Goal: Navigation & Orientation: Find specific page/section

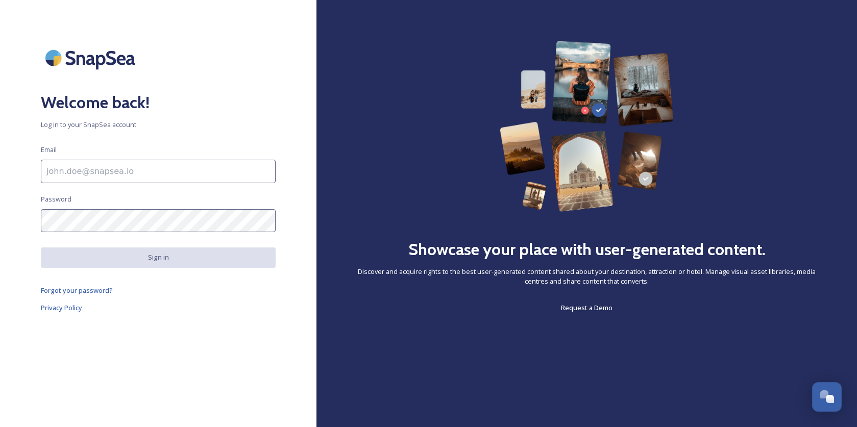
click at [177, 172] on input at bounding box center [158, 171] width 235 height 23
type input "beccie@thesuffolkcoast.co.uk"
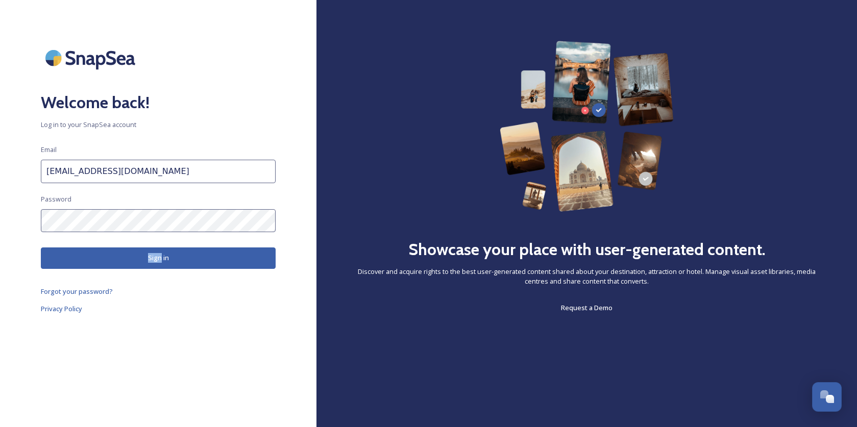
click at [146, 246] on div "Welcome back! Log in to your SnapSea account Email beccie@thesuffolkcoast.co.uk…" at bounding box center [158, 214] width 317 height 346
click at [155, 256] on button "Sign in" at bounding box center [158, 258] width 235 height 21
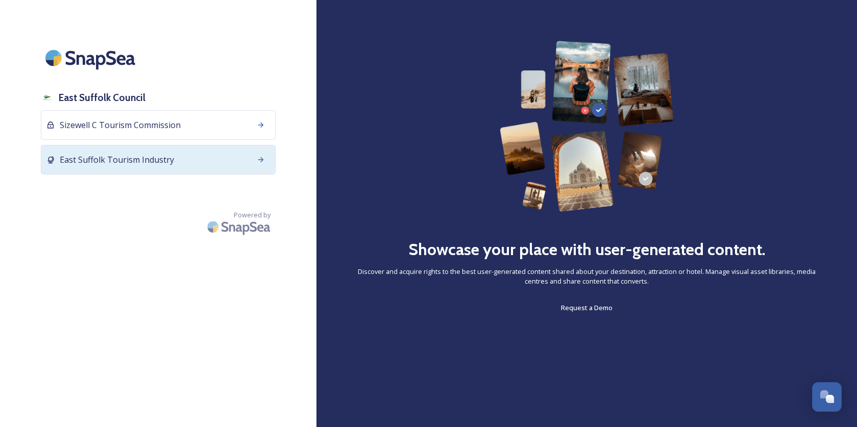
click at [169, 154] on span "East Suffolk Tourism Industry" at bounding box center [117, 160] width 114 height 12
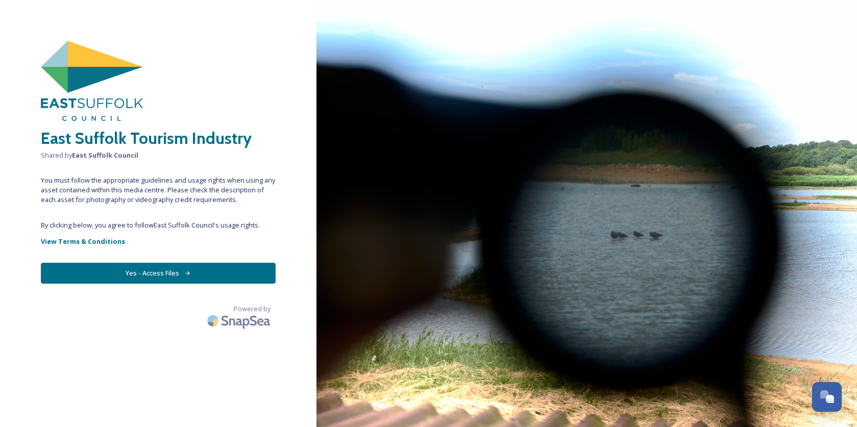
click at [169, 276] on button "Yes - Access Files" at bounding box center [158, 273] width 235 height 21
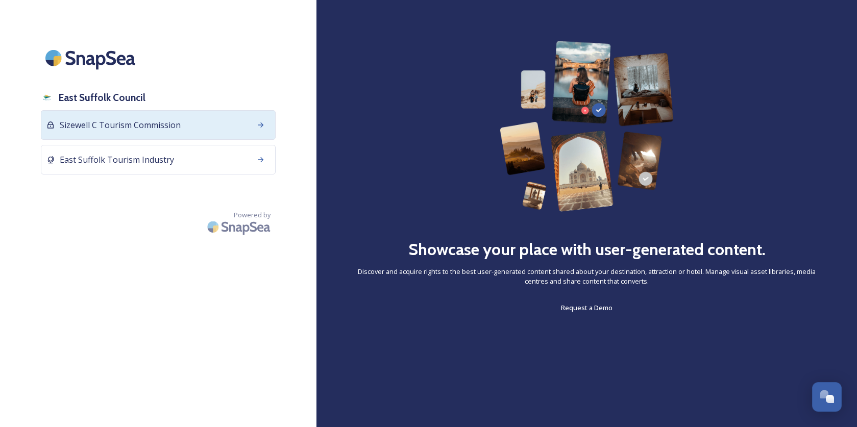
click at [115, 129] on span "Sizewell C Tourism Commission" at bounding box center [120, 125] width 121 height 12
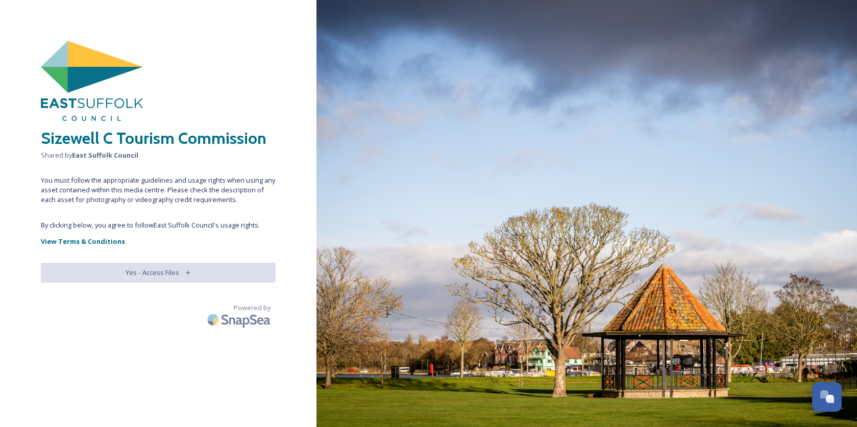
click at [493, 264] on img at bounding box center [587, 213] width 541 height 427
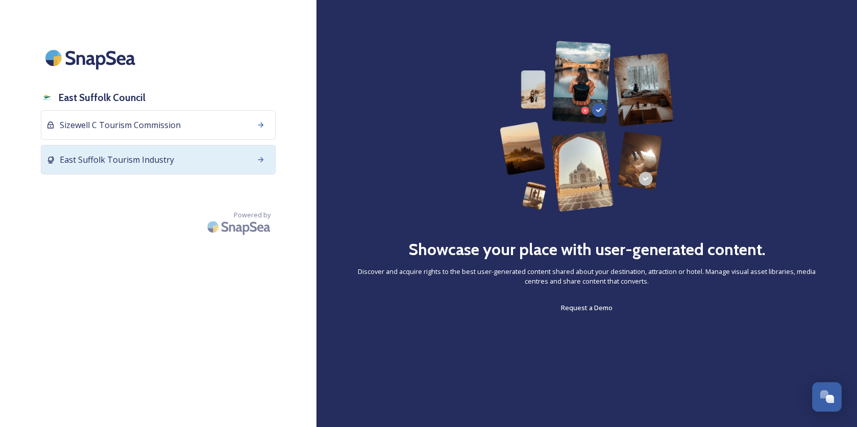
click at [141, 157] on span "East Suffolk Tourism Industry" at bounding box center [117, 160] width 114 height 12
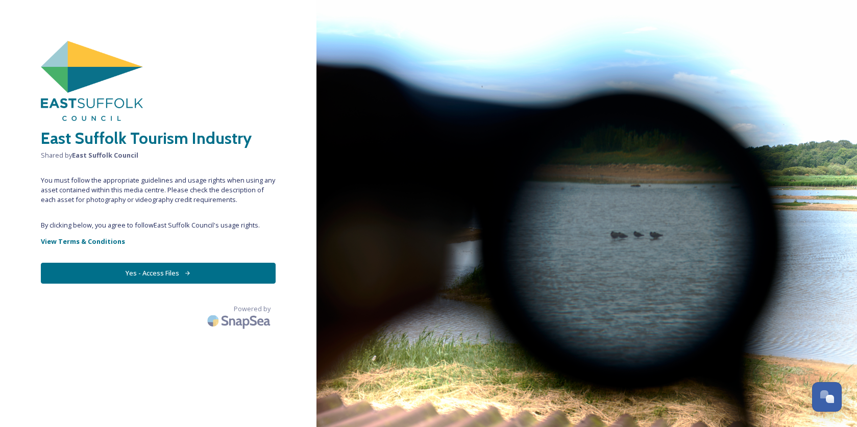
click at [179, 278] on button "Yes - Access Files" at bounding box center [158, 273] width 235 height 21
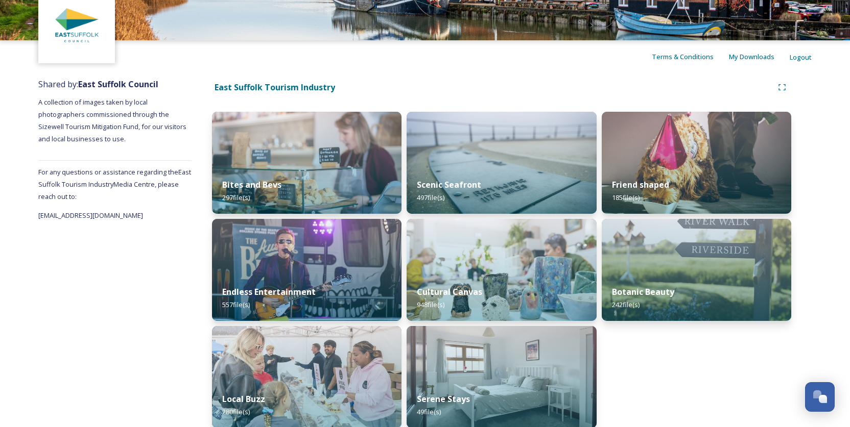
scroll to position [63, 0]
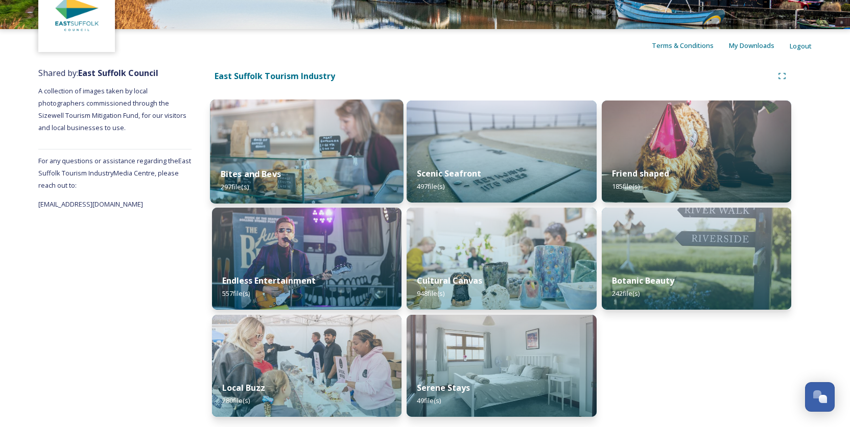
click at [323, 146] on img at bounding box center [307, 152] width 194 height 104
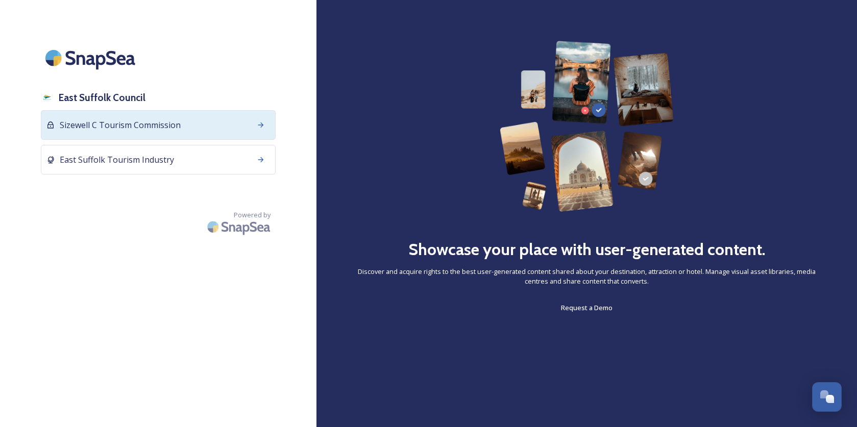
click at [246, 128] on div "Sizewell C Tourism Commission" at bounding box center [158, 125] width 235 height 30
